Goal: Information Seeking & Learning: Learn about a topic

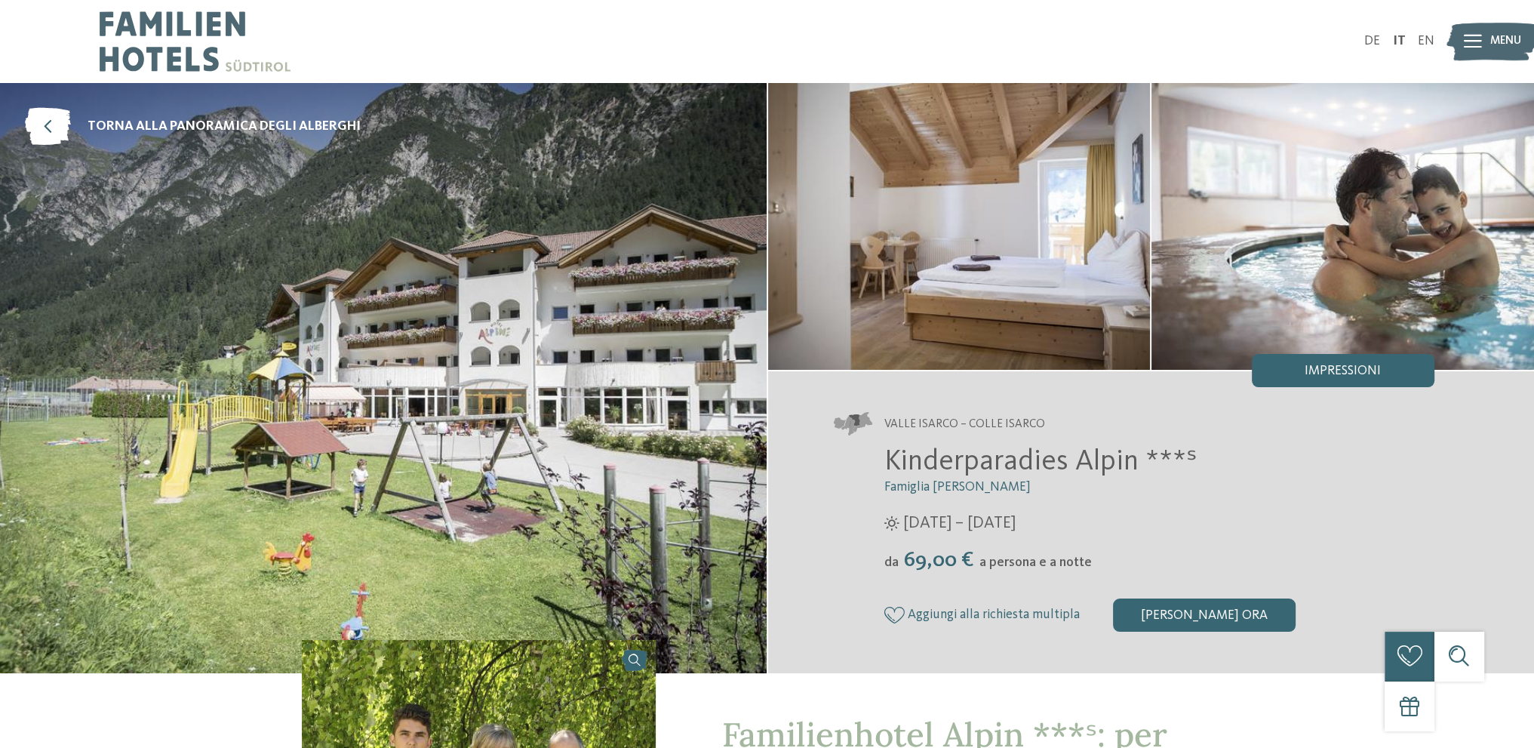
click at [1371, 253] on img at bounding box center [1343, 226] width 383 height 287
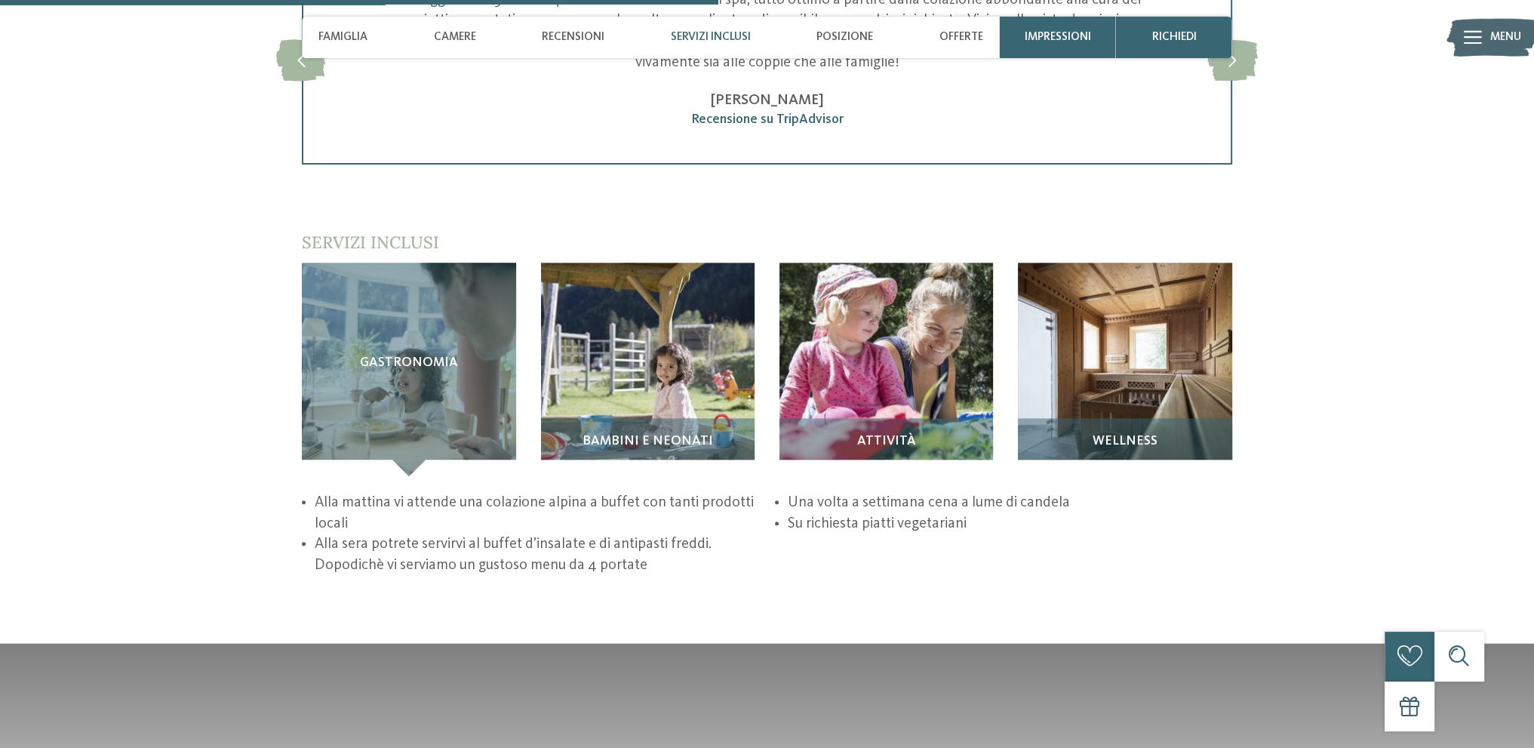
scroll to position [2340, 0]
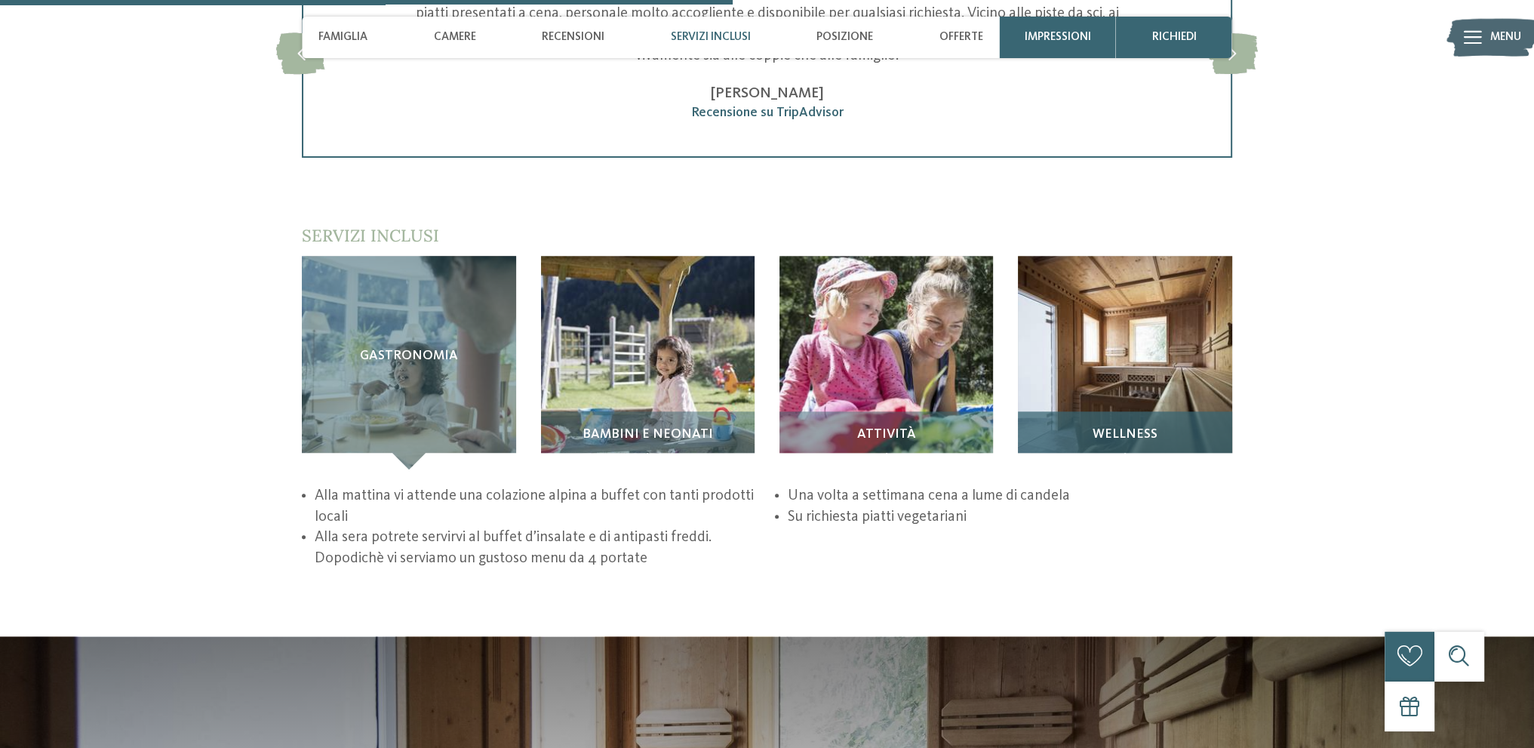
click at [1123, 411] on div "Wellness" at bounding box center [1125, 440] width 214 height 58
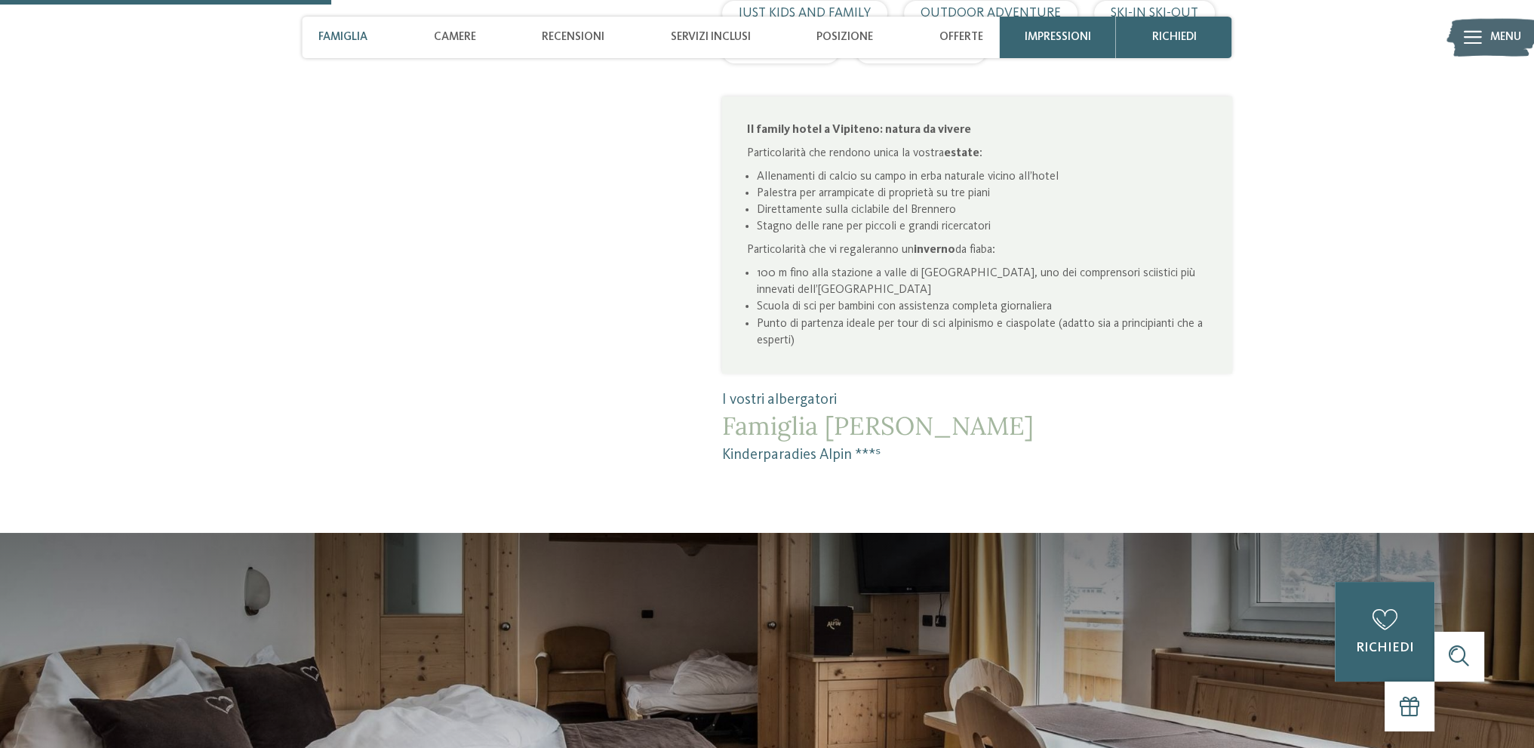
scroll to position [1057, 0]
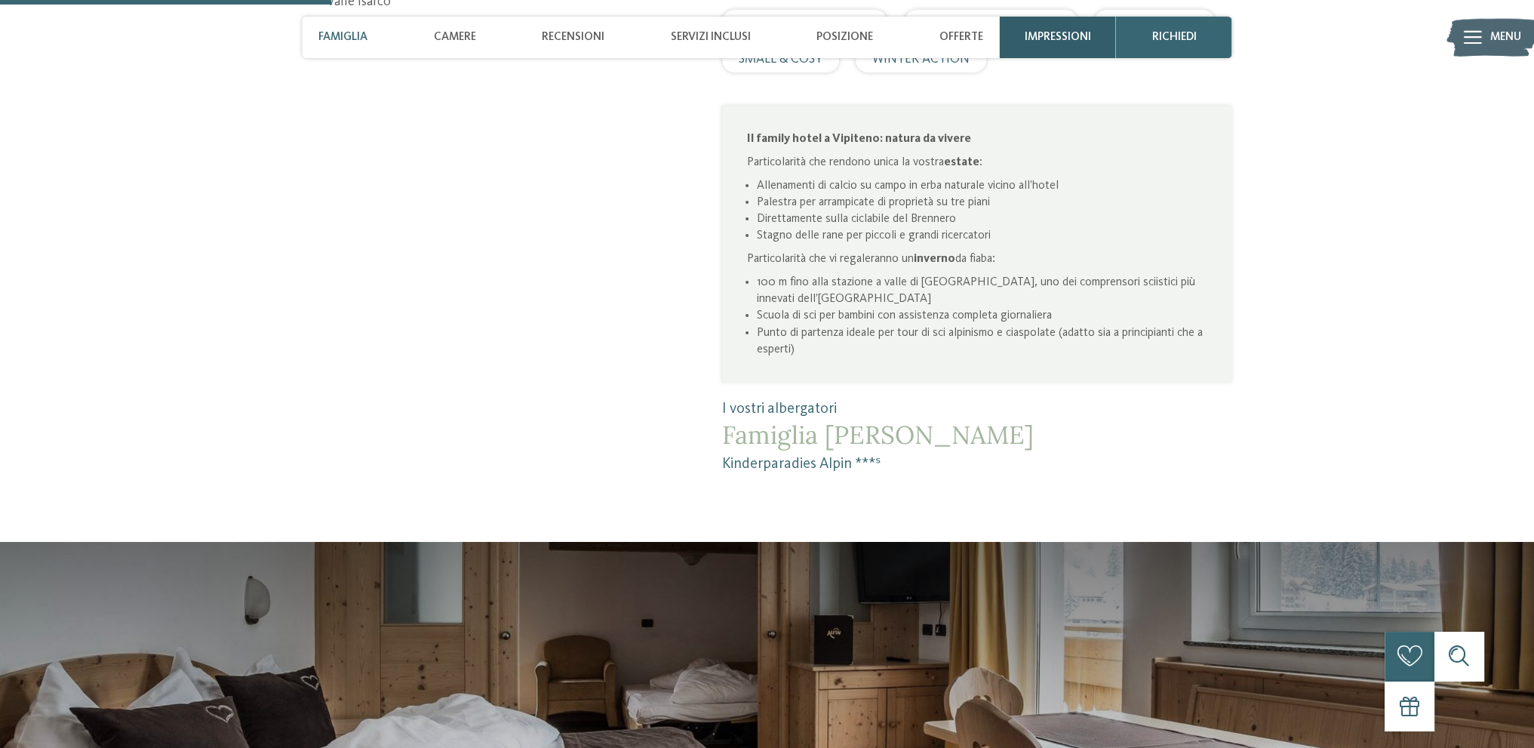
click at [1072, 49] on div "Impressioni" at bounding box center [1058, 38] width 116 height 42
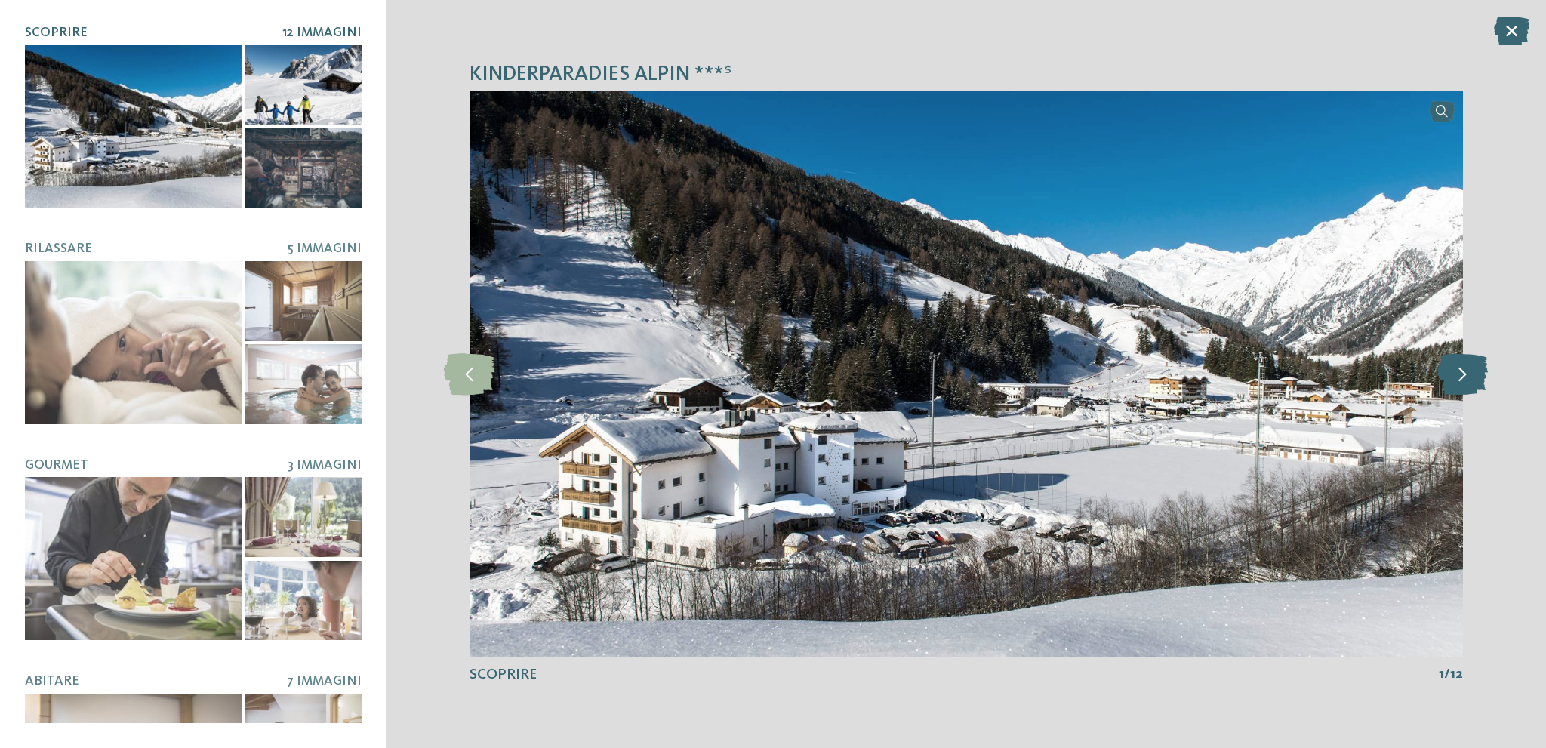
click at [1463, 371] on icon at bounding box center [1462, 374] width 51 height 42
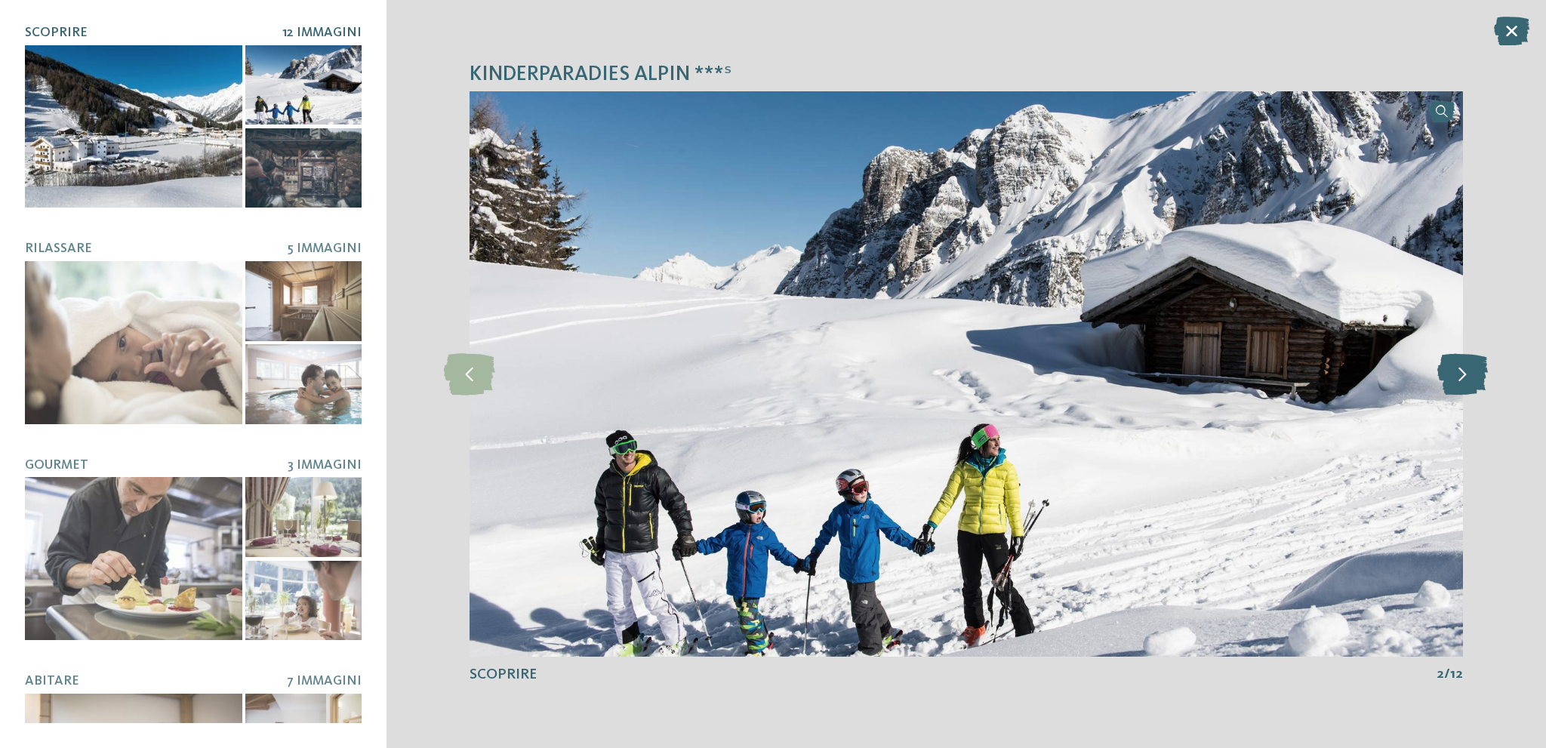
click at [1462, 372] on icon at bounding box center [1462, 374] width 51 height 42
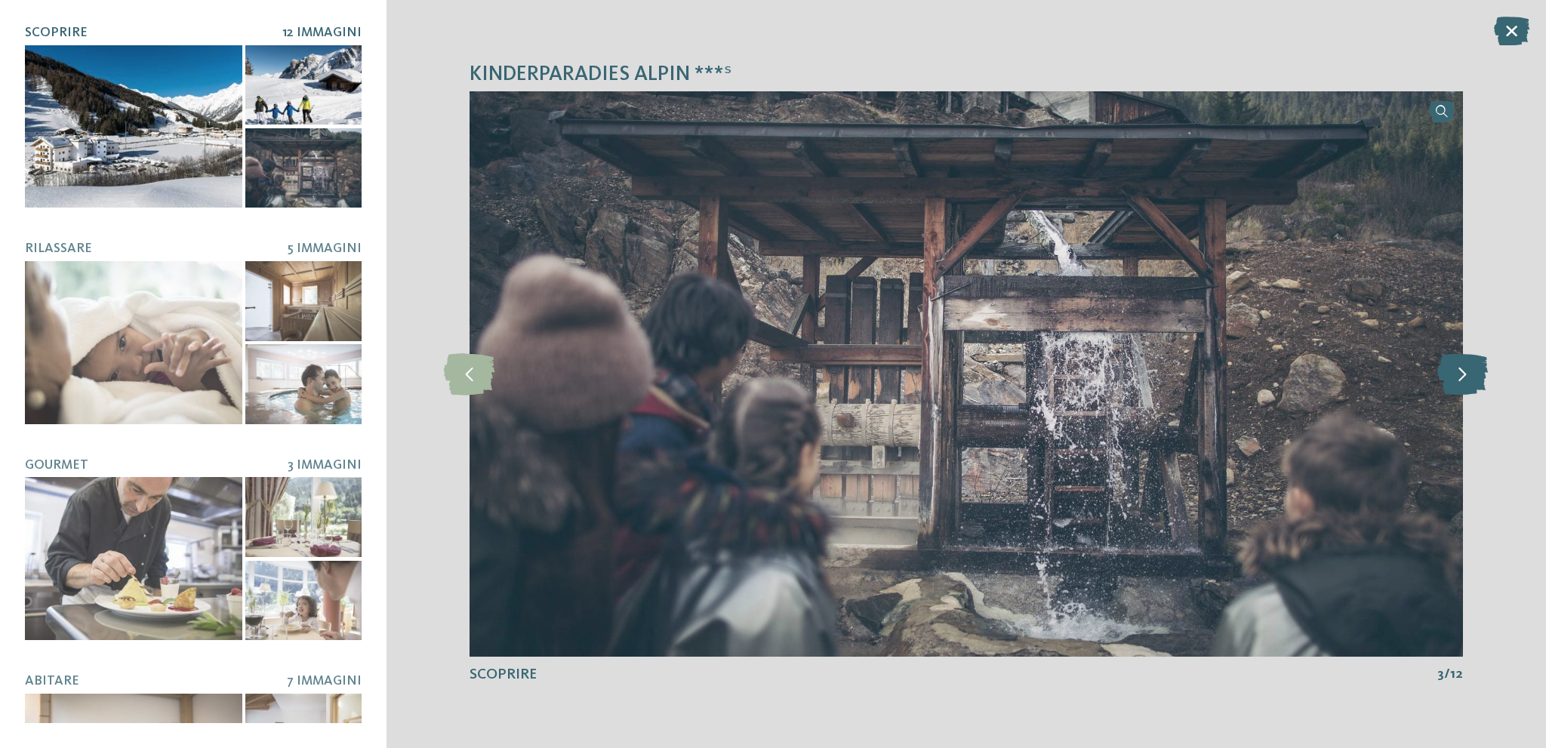
click at [1462, 372] on icon at bounding box center [1462, 374] width 51 height 42
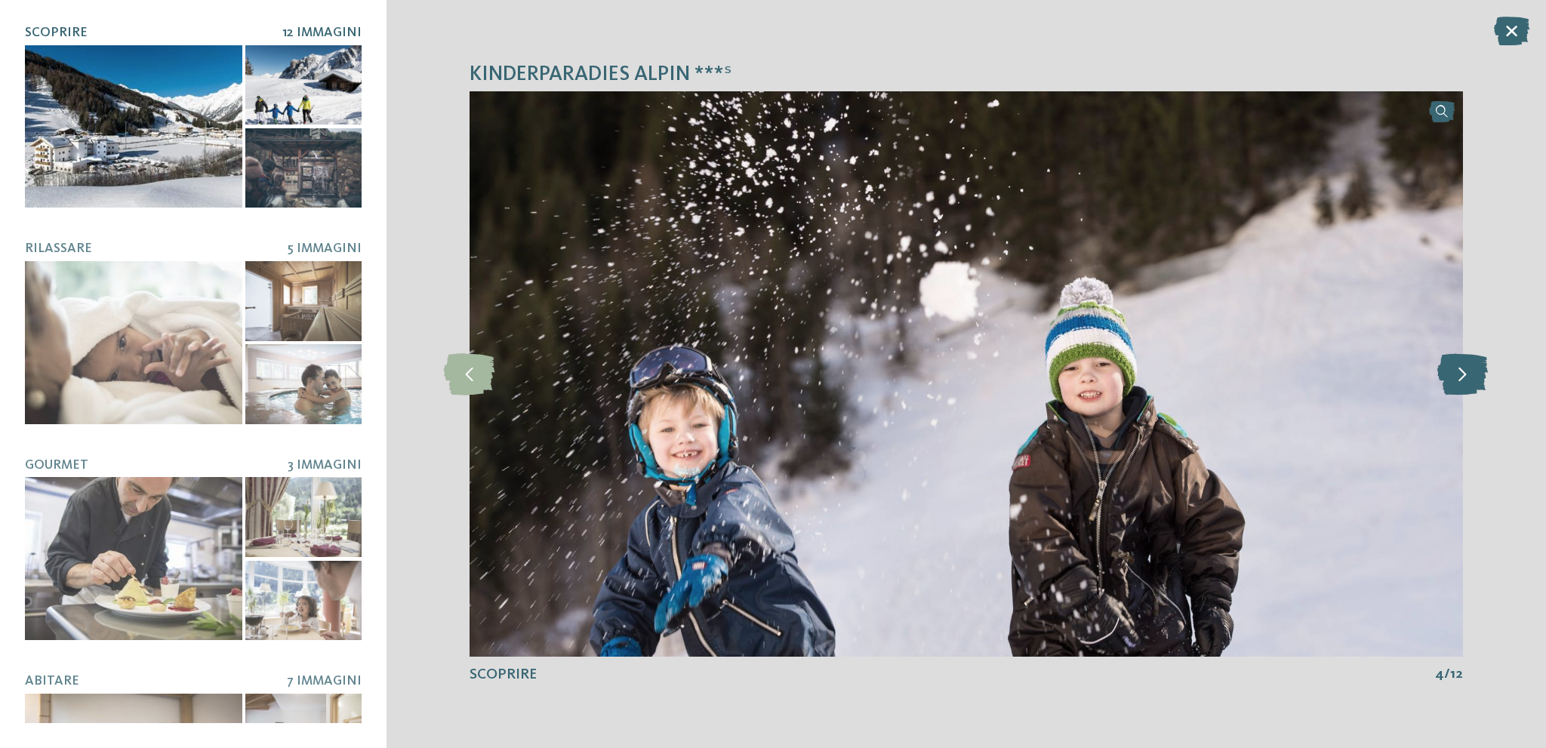
click at [1462, 372] on icon at bounding box center [1462, 374] width 51 height 42
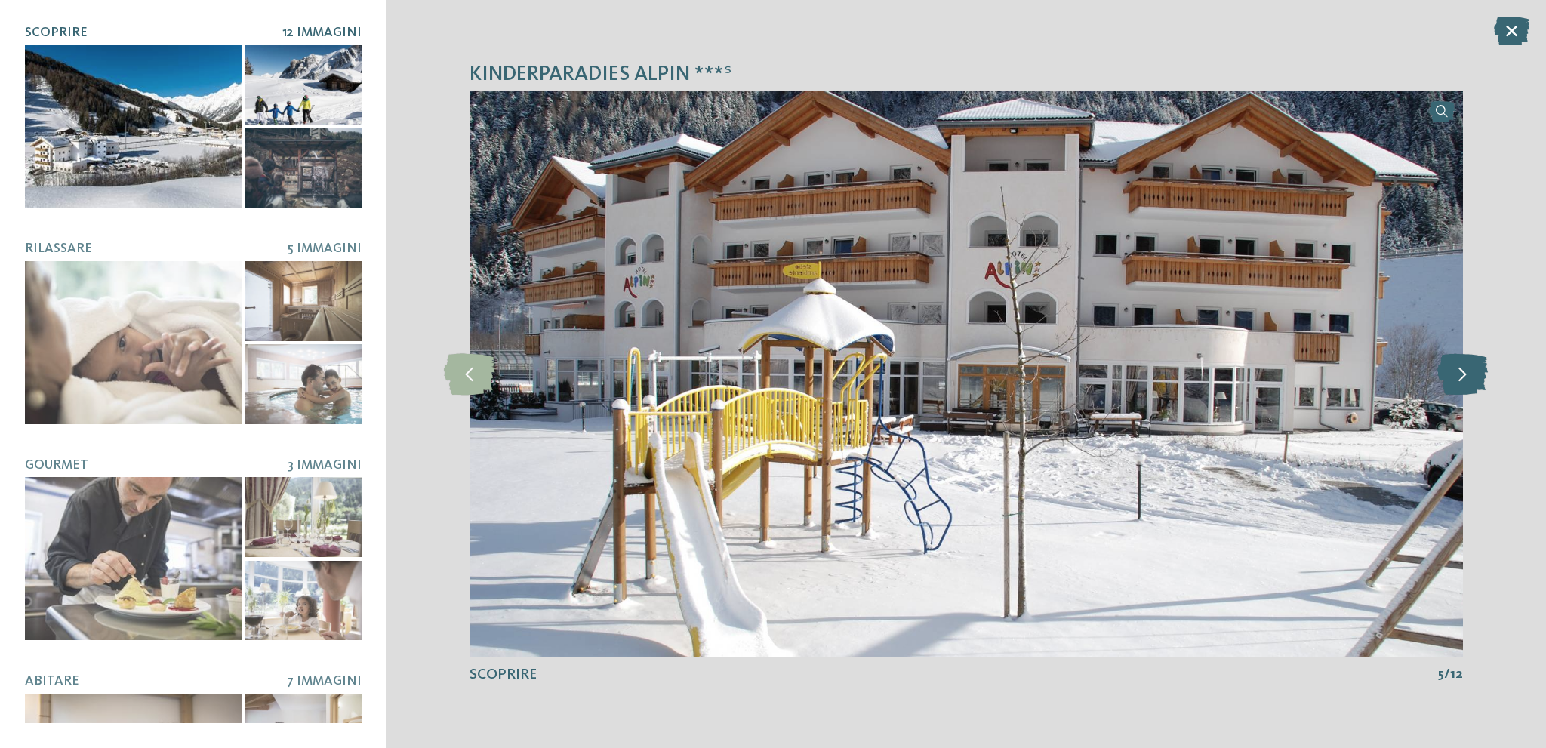
click at [1462, 372] on icon at bounding box center [1462, 374] width 51 height 42
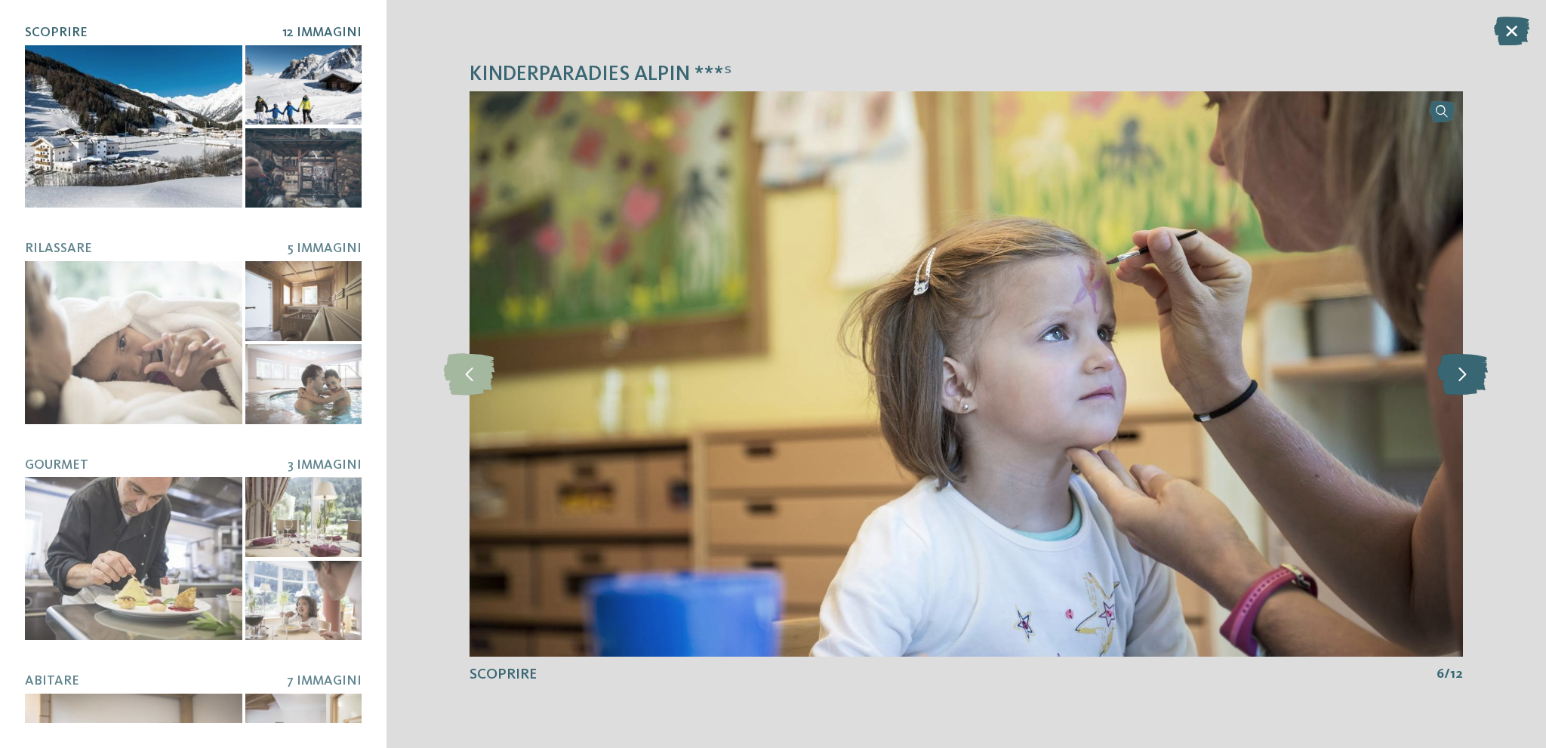
click at [1462, 372] on icon at bounding box center [1462, 374] width 51 height 42
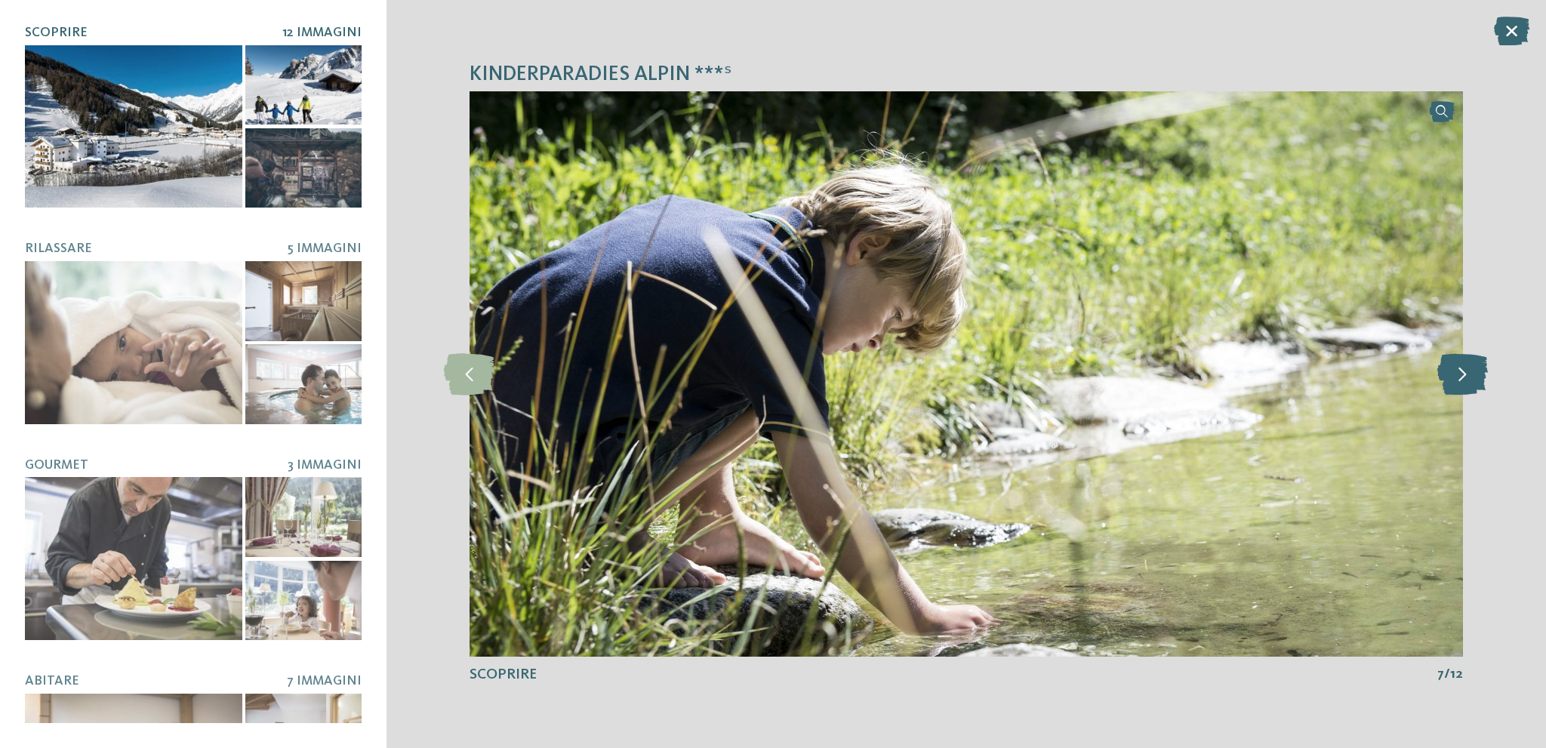
click at [1462, 372] on icon at bounding box center [1462, 374] width 51 height 42
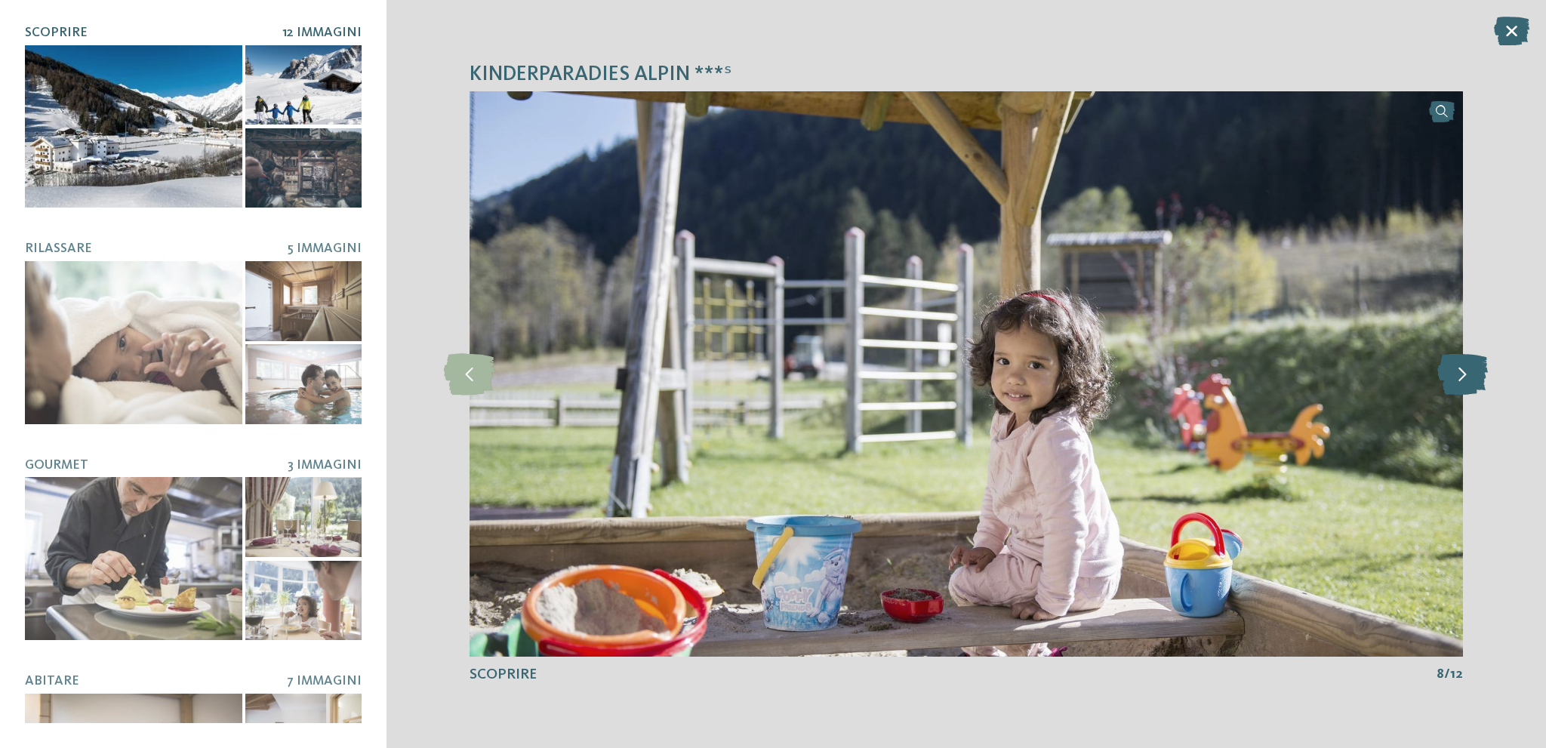
click at [1462, 372] on icon at bounding box center [1462, 374] width 51 height 42
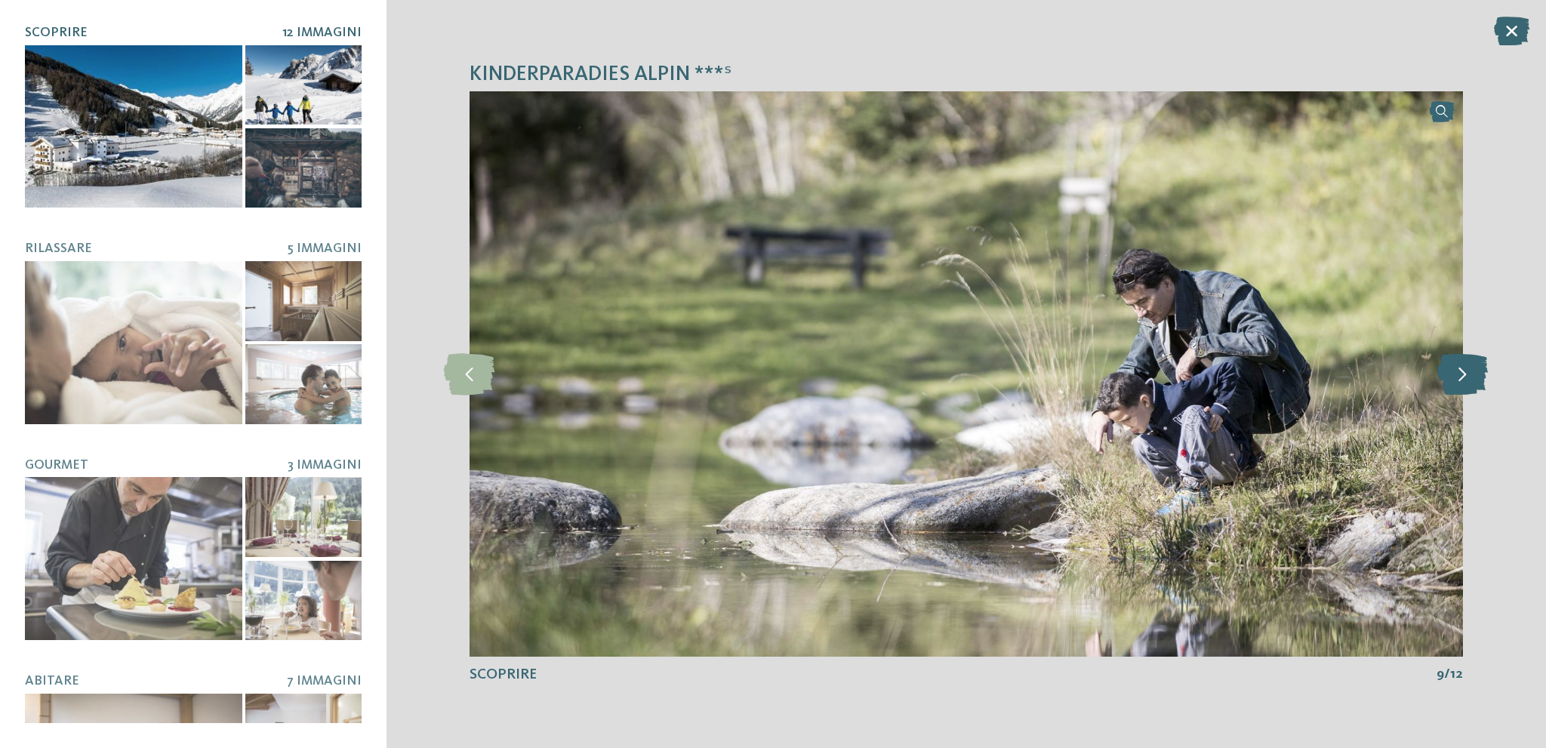
click at [1462, 372] on icon at bounding box center [1462, 374] width 51 height 42
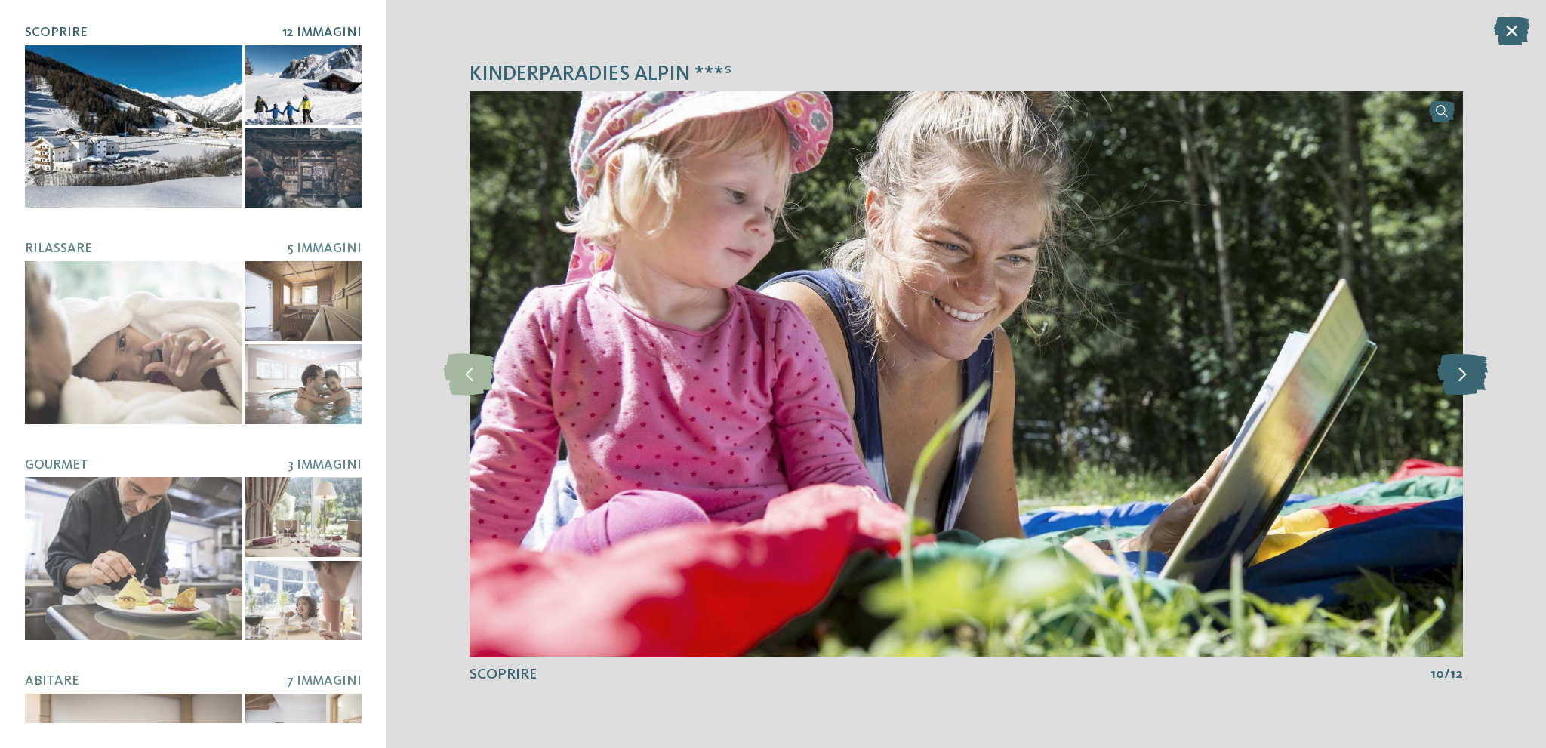
click at [1462, 372] on icon at bounding box center [1462, 374] width 51 height 42
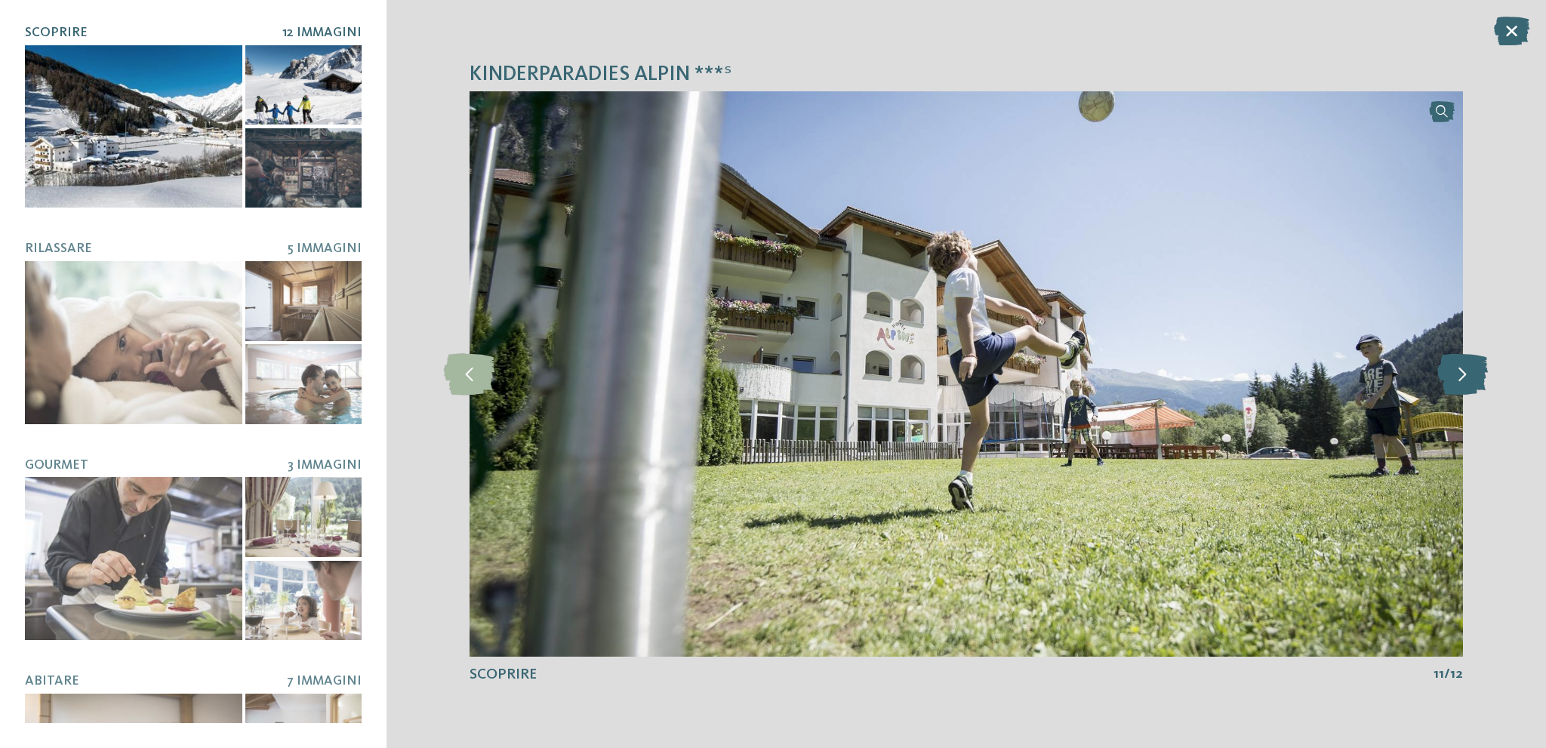
click at [1462, 372] on icon at bounding box center [1462, 374] width 51 height 42
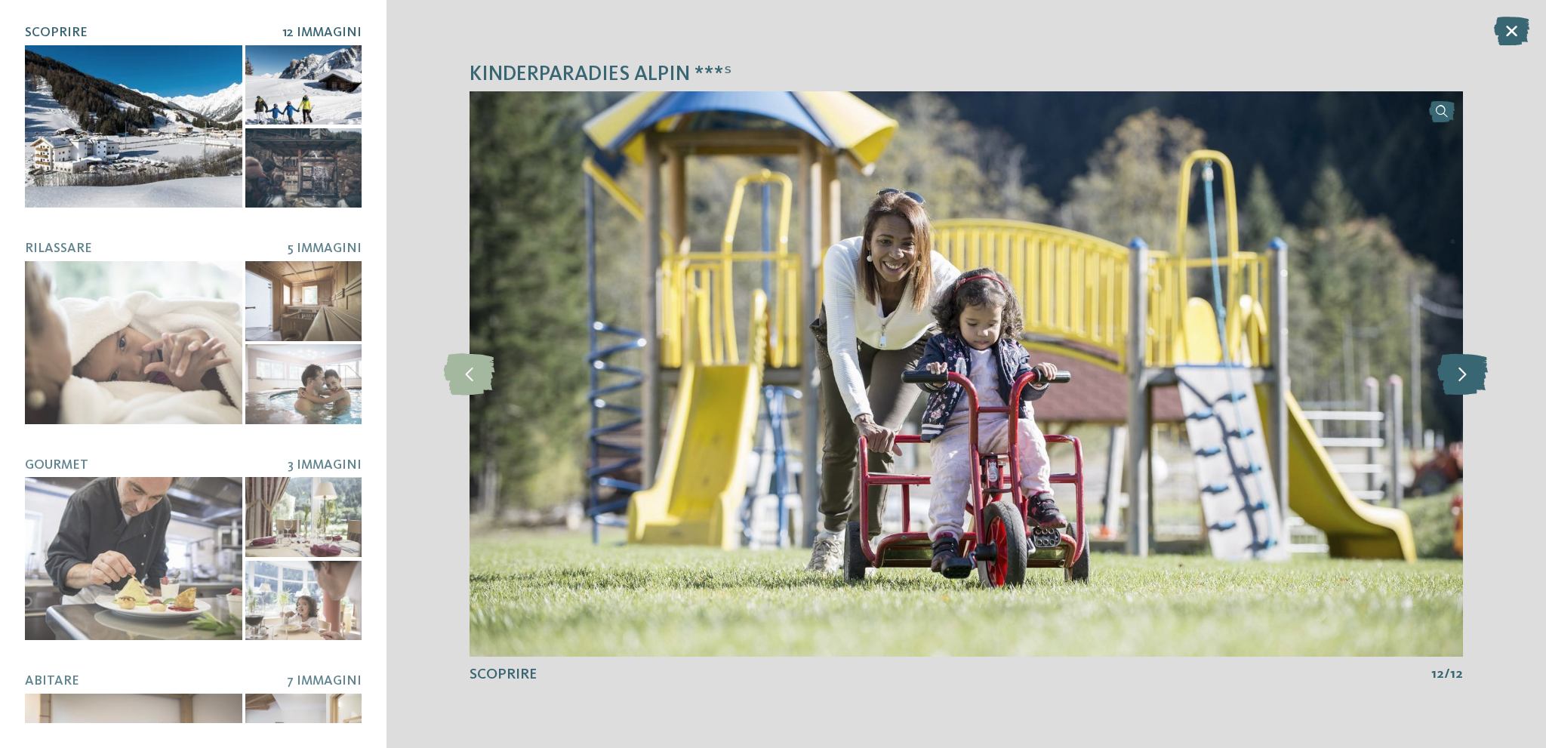
click at [1462, 372] on icon at bounding box center [1462, 374] width 51 height 42
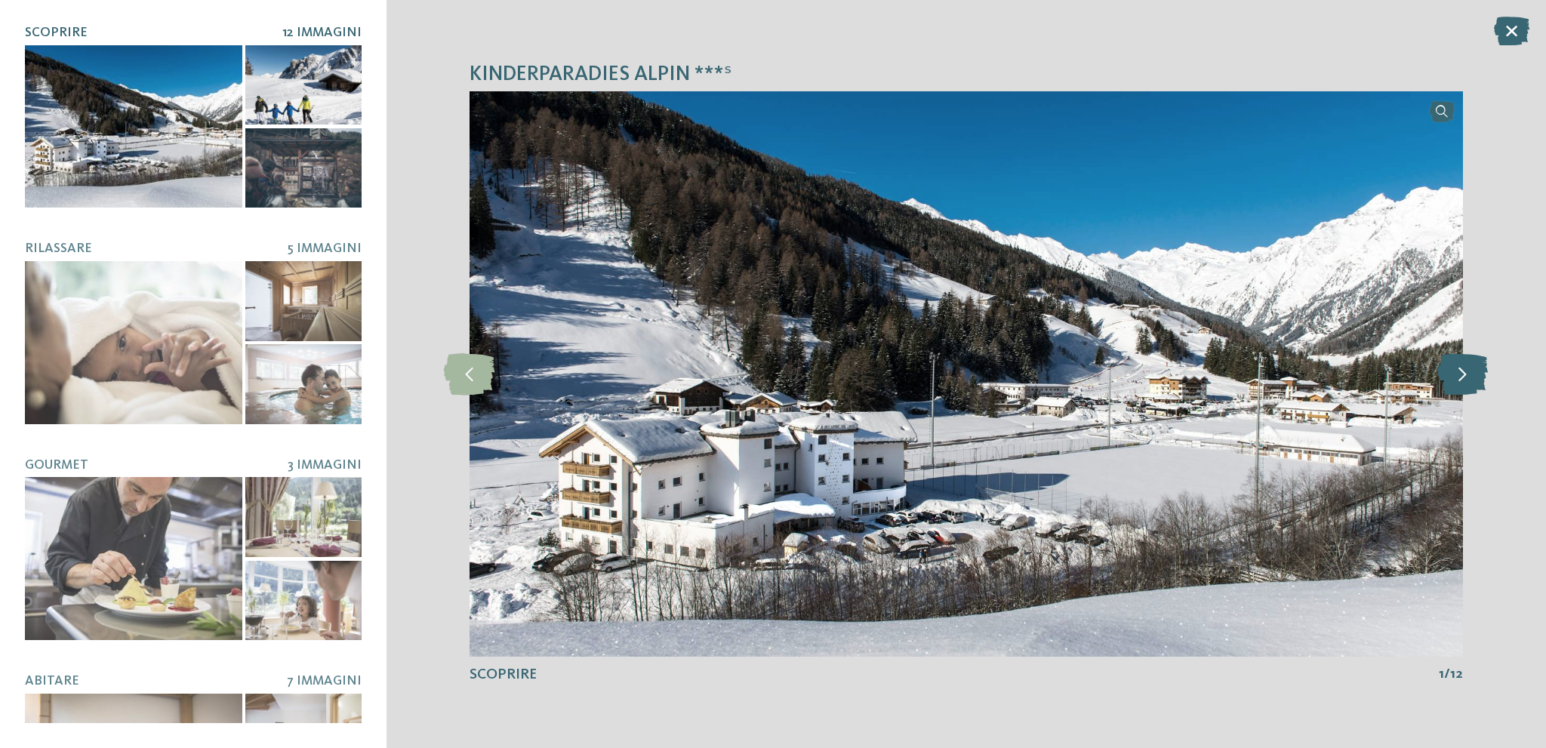
click at [1462, 372] on icon at bounding box center [1462, 374] width 51 height 42
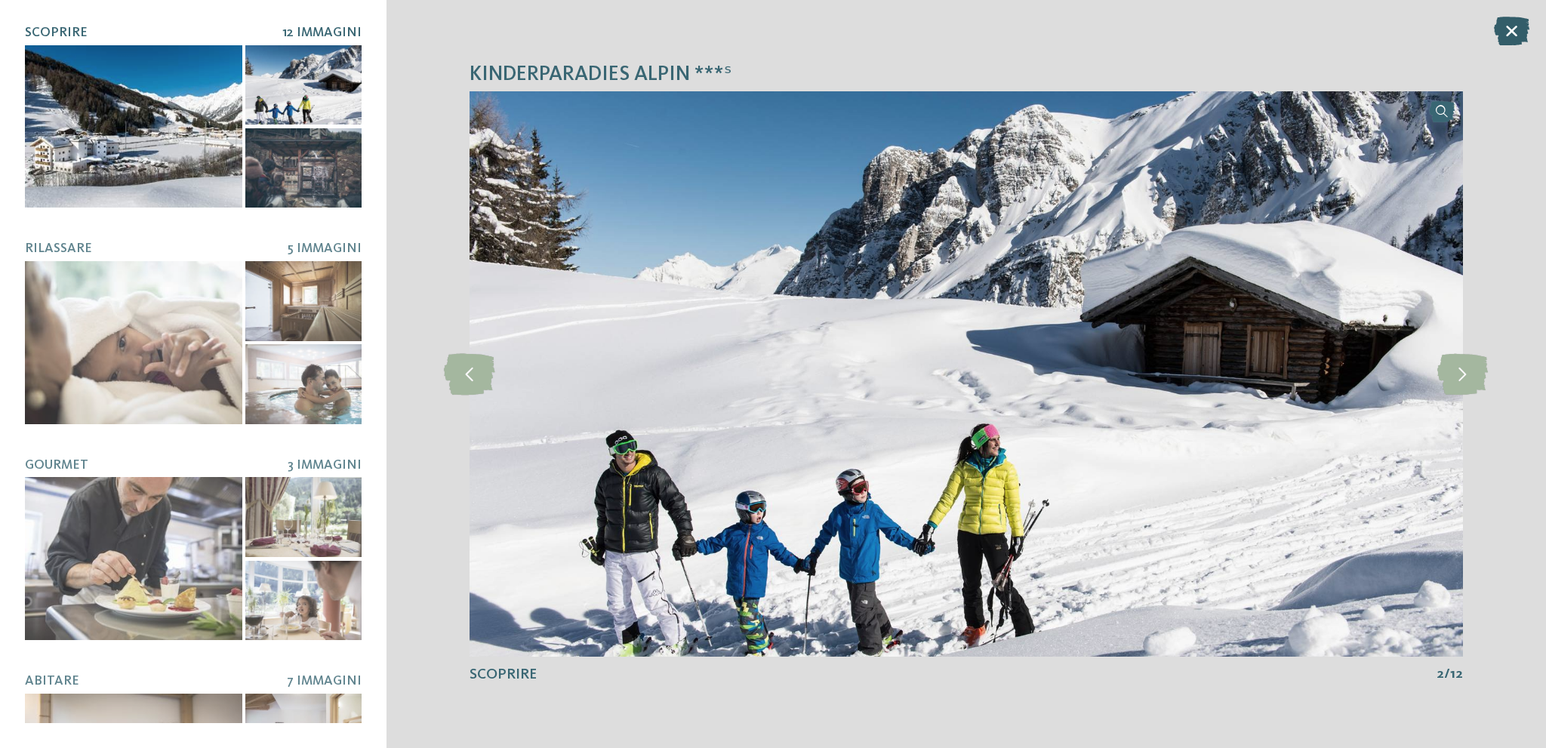
click at [1515, 29] on icon at bounding box center [1511, 31] width 35 height 29
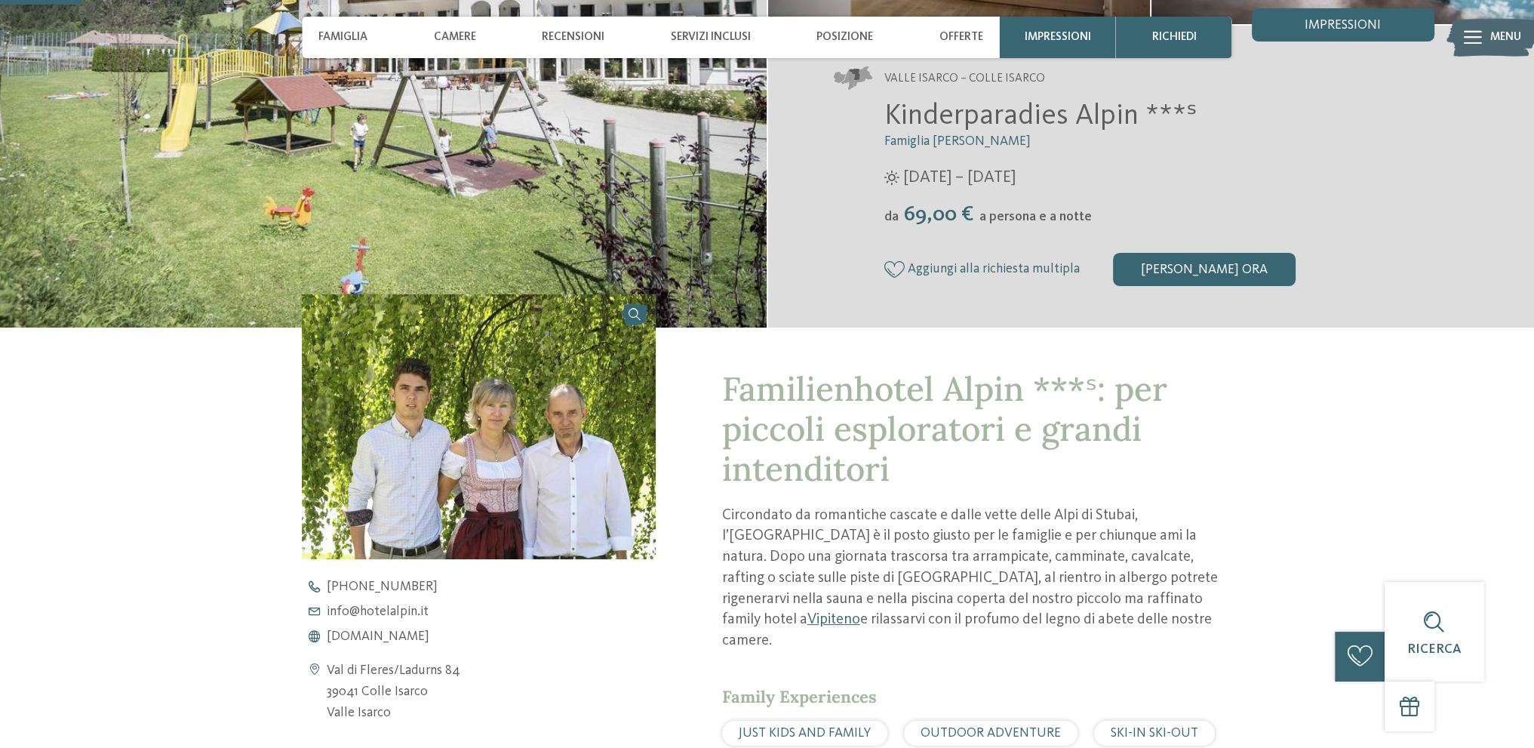
scroll to position [151, 0]
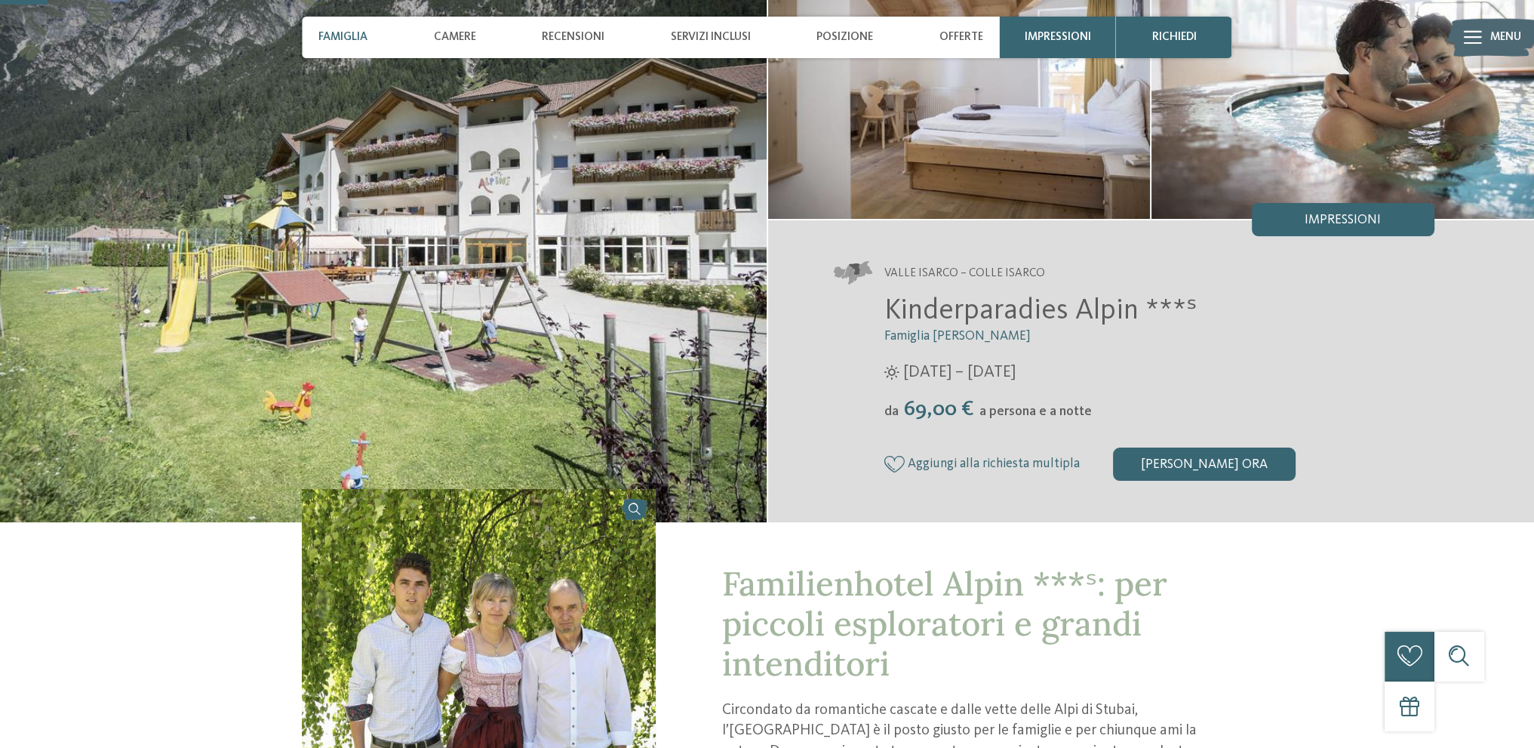
click at [332, 32] on span "Famiglia" at bounding box center [342, 37] width 49 height 14
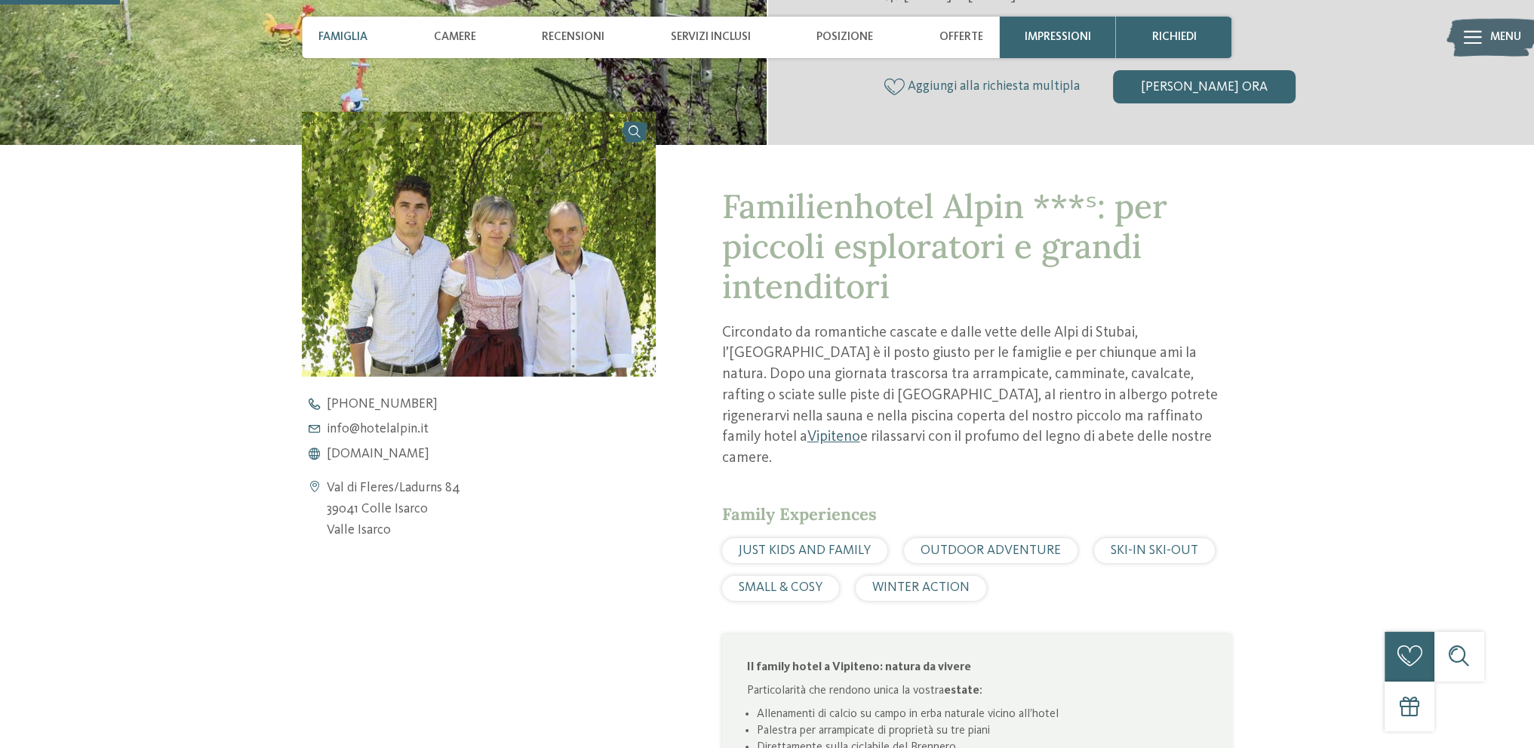
scroll to position [590, 0]
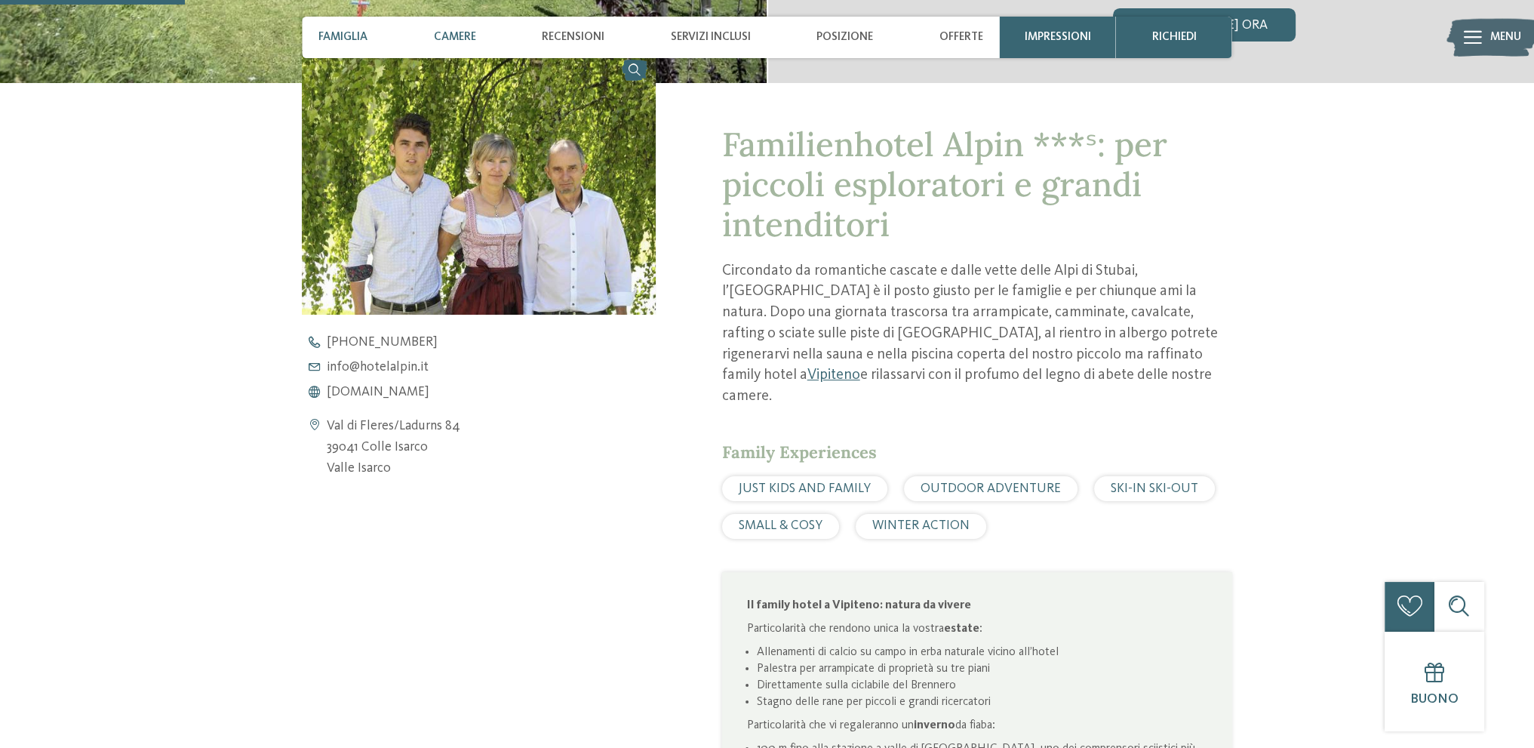
click at [445, 35] on span "Camere" at bounding box center [455, 37] width 42 height 14
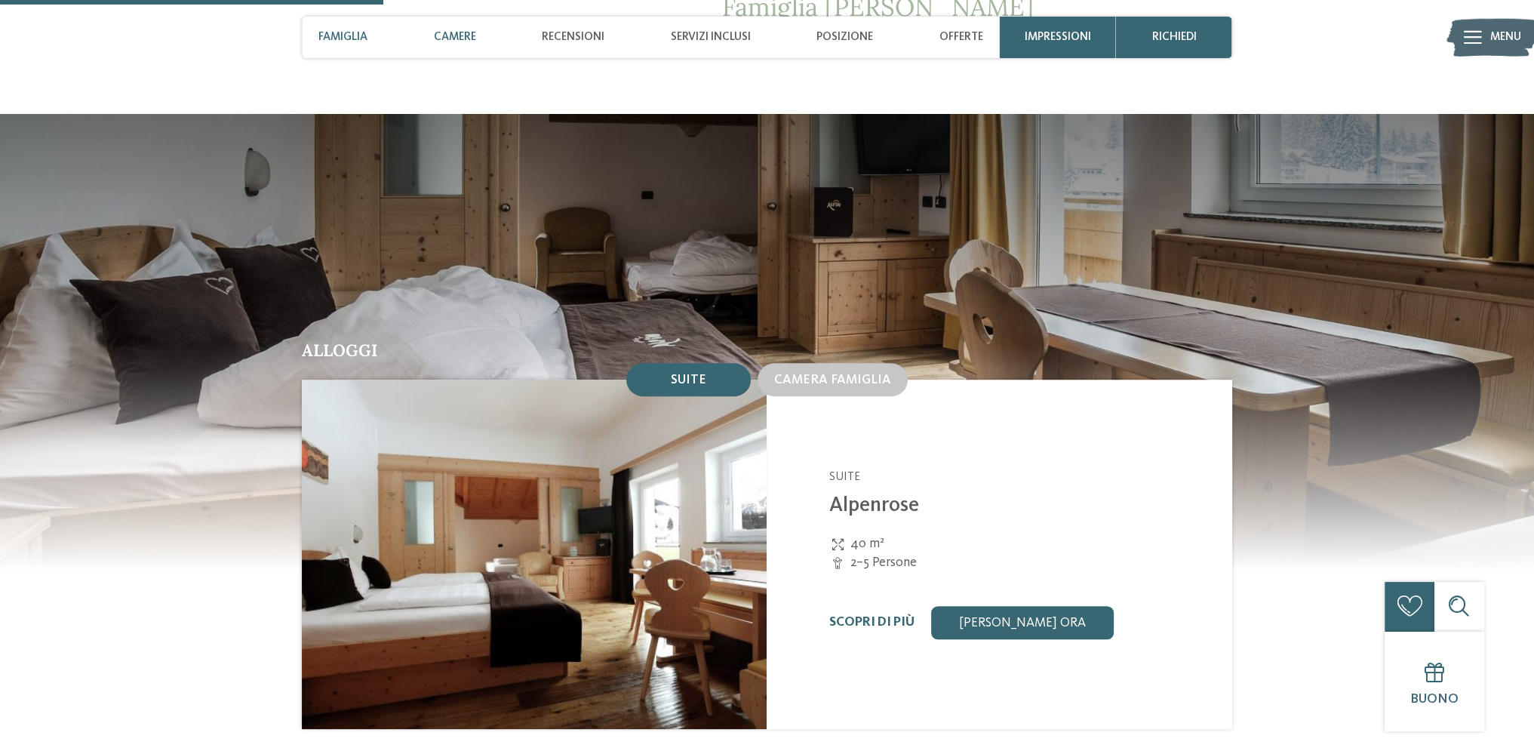
scroll to position [1494, 0]
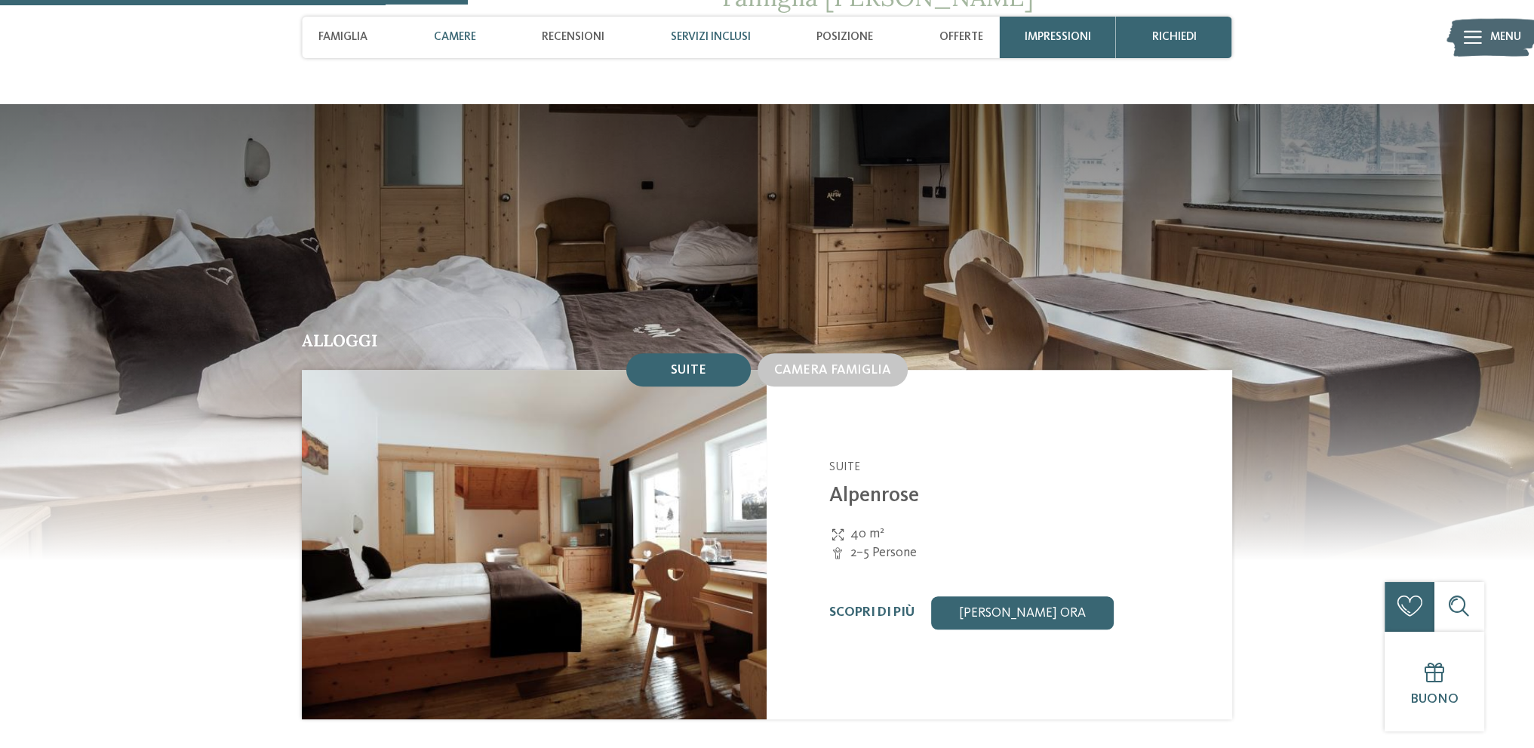
click at [728, 41] on span "Servizi inclusi" at bounding box center [711, 37] width 80 height 14
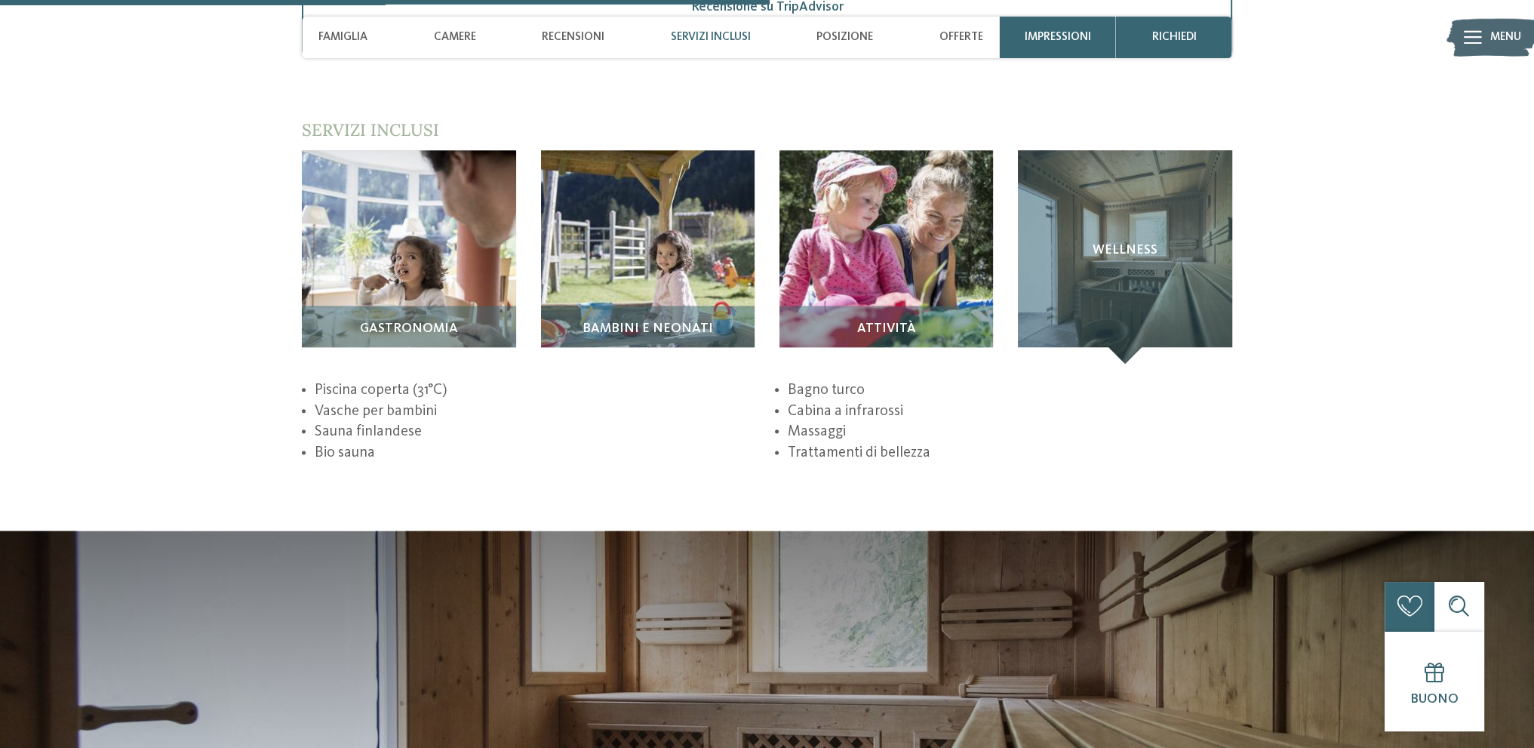
scroll to position [2458, 0]
